Goal: Information Seeking & Learning: Learn about a topic

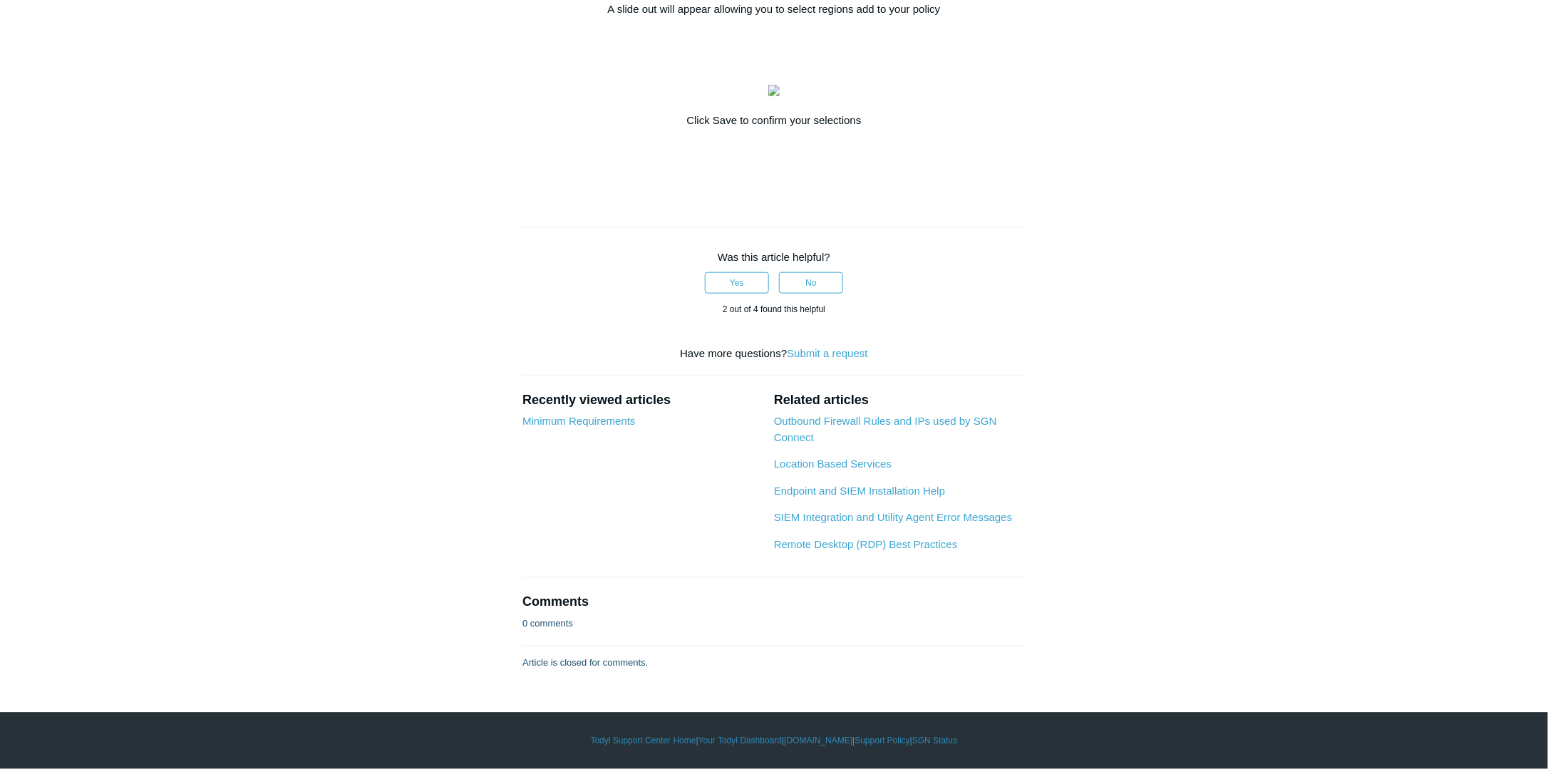
scroll to position [855, 0]
click at [816, 470] on link "Location Based Services" at bounding box center [833, 464] width 118 height 12
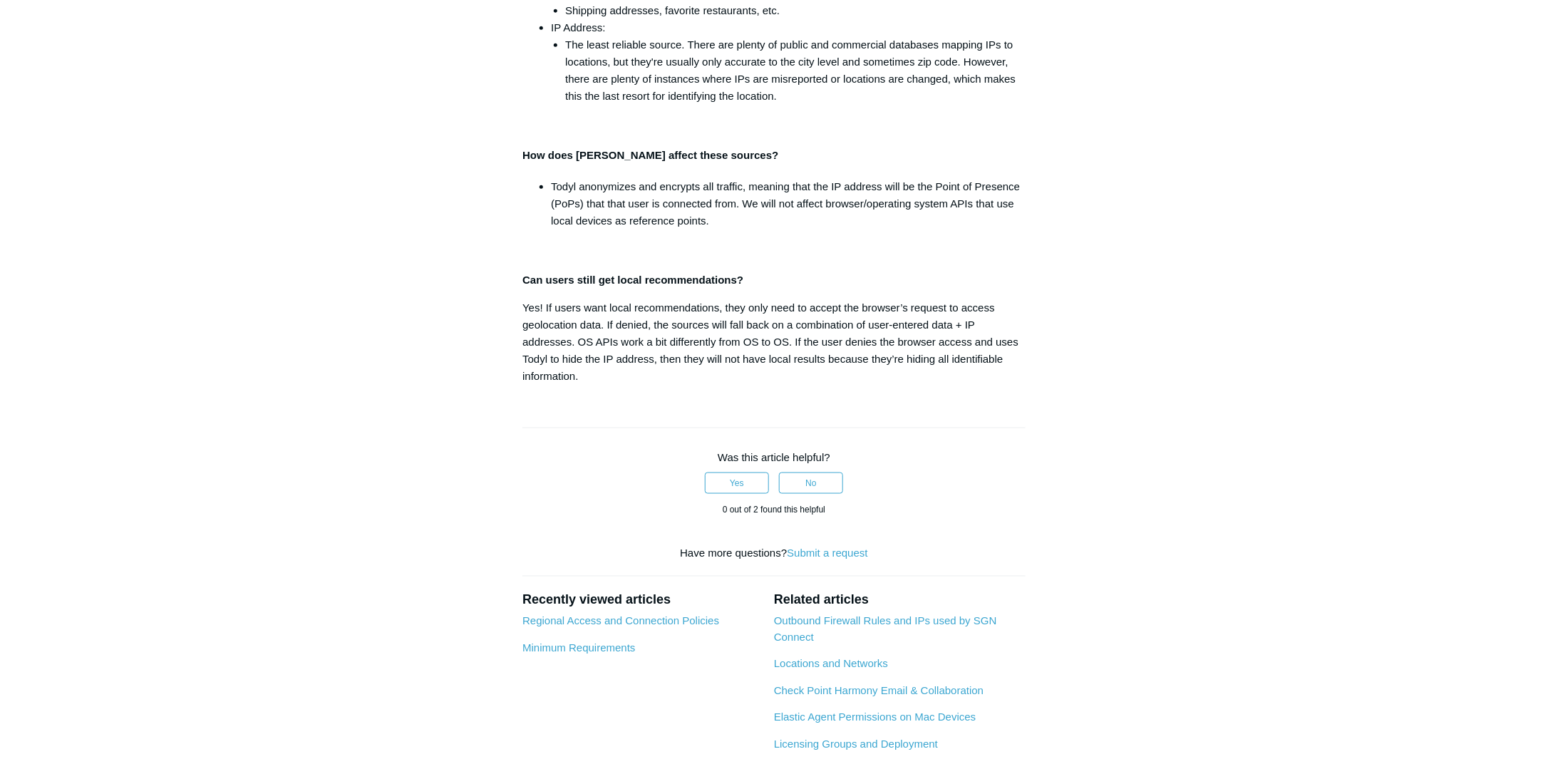
scroll to position [855, 0]
